Goal: Navigation & Orientation: Find specific page/section

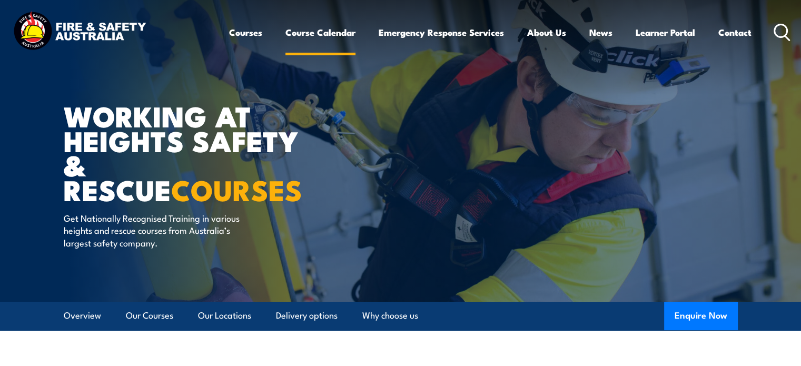
click at [325, 28] on link "Course Calendar" at bounding box center [320, 32] width 70 height 28
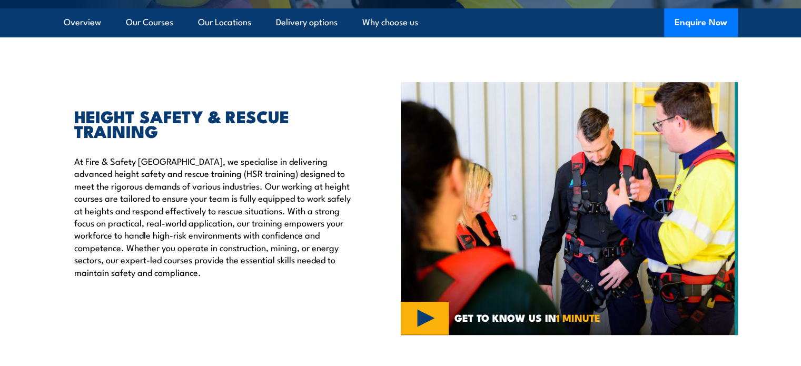
scroll to position [263, 0]
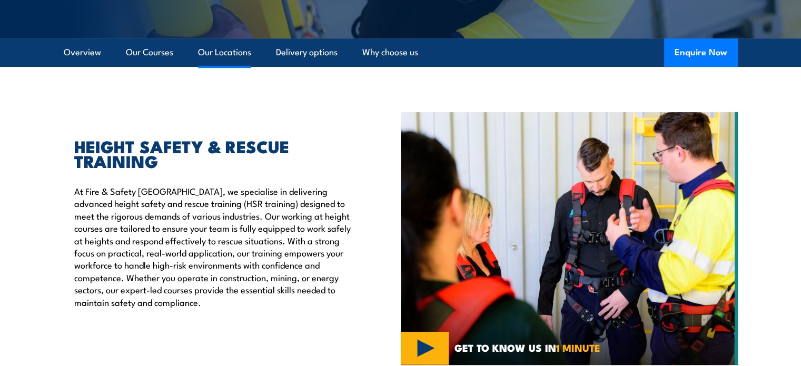
click at [236, 46] on link "Our Locations" at bounding box center [224, 52] width 53 height 28
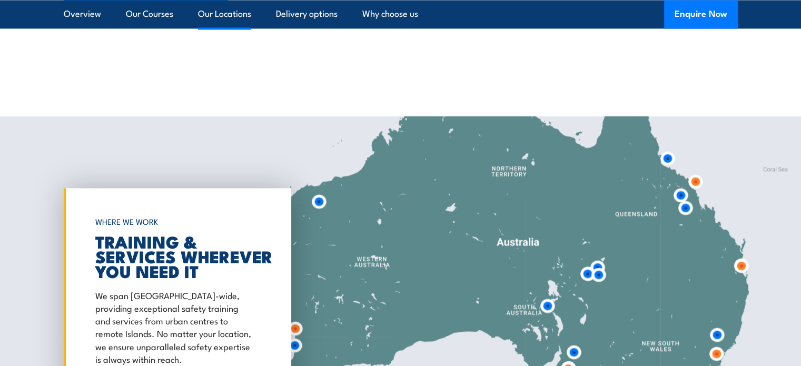
scroll to position [1699, 0]
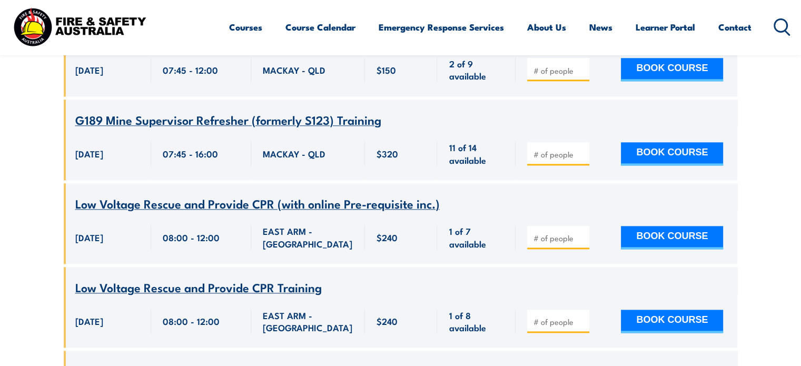
scroll to position [1158, 0]
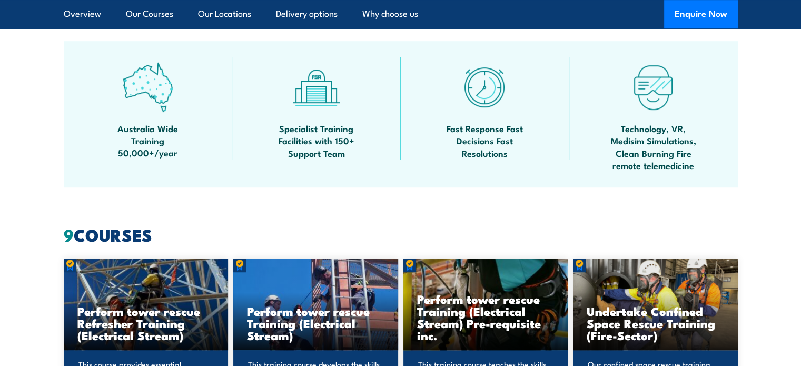
scroll to position [270, 0]
